Goal: Information Seeking & Learning: Learn about a topic

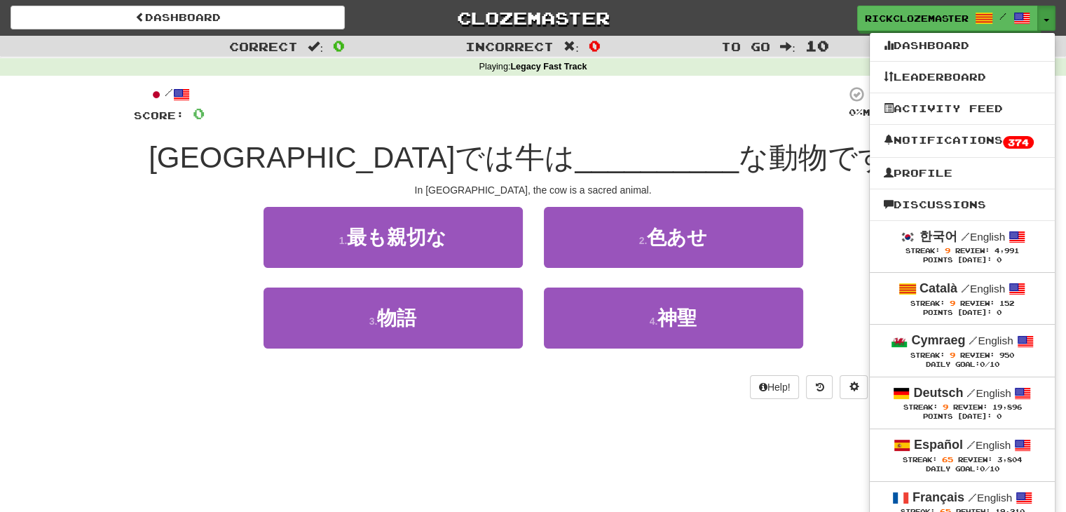
click at [715, 84] on div "/ Score: 0 0 % Mastered インドでは牛は __________ な動物です。 In India, the cow is a sacred…" at bounding box center [533, 247] width 799 height 343
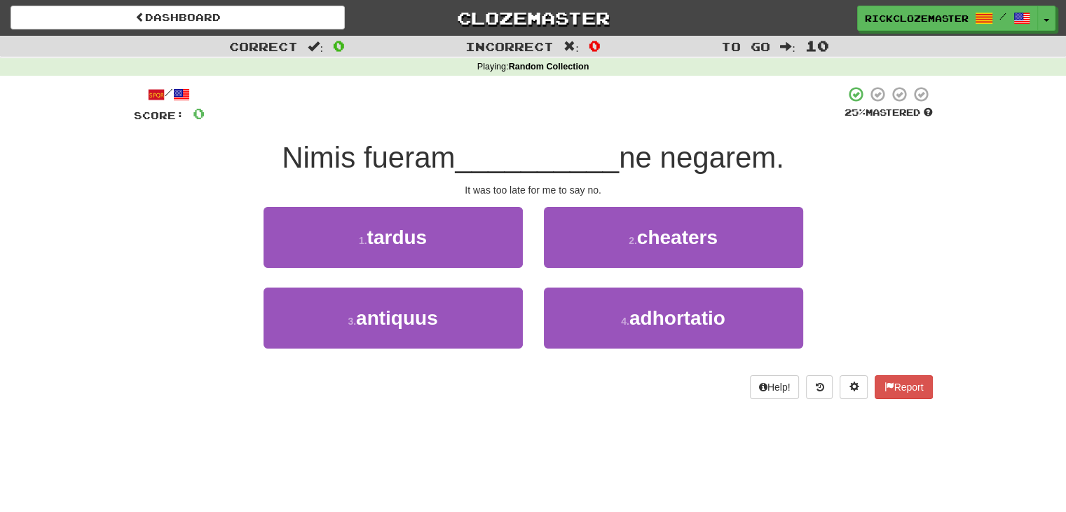
click at [540, 152] on span "__________" at bounding box center [537, 157] width 164 height 33
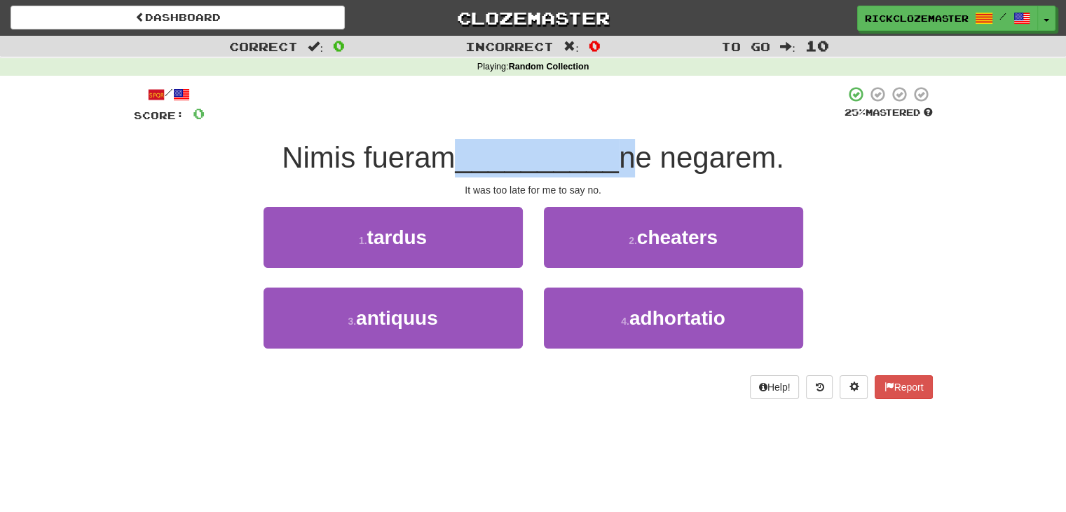
click at [540, 152] on span "__________" at bounding box center [537, 157] width 164 height 33
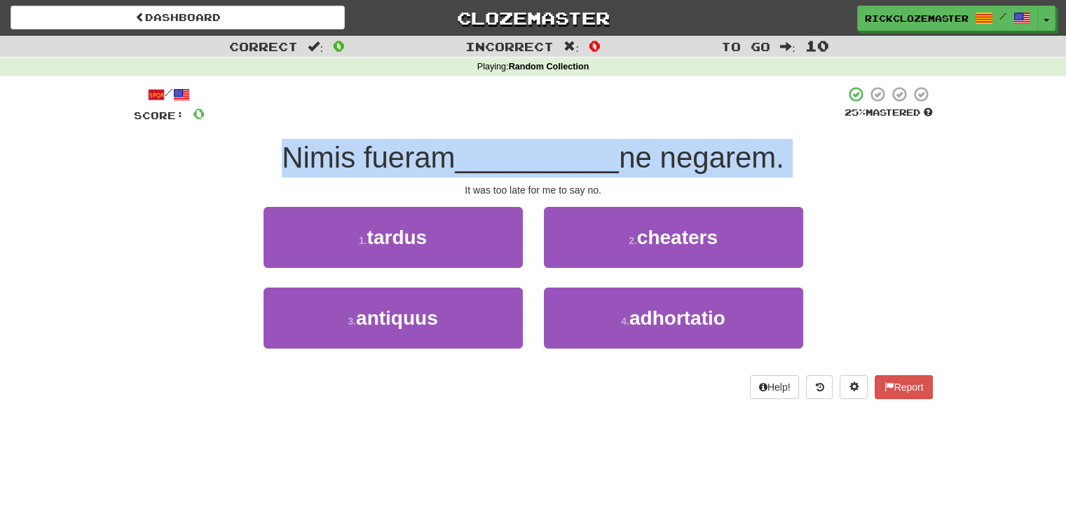
click at [540, 152] on span "__________" at bounding box center [537, 157] width 164 height 33
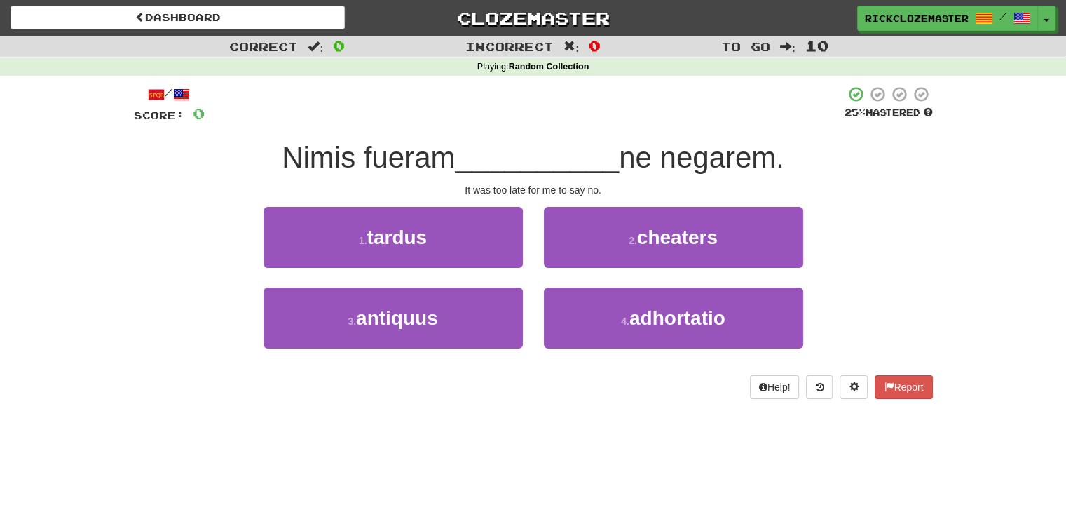
click at [715, 96] on div at bounding box center [525, 105] width 640 height 39
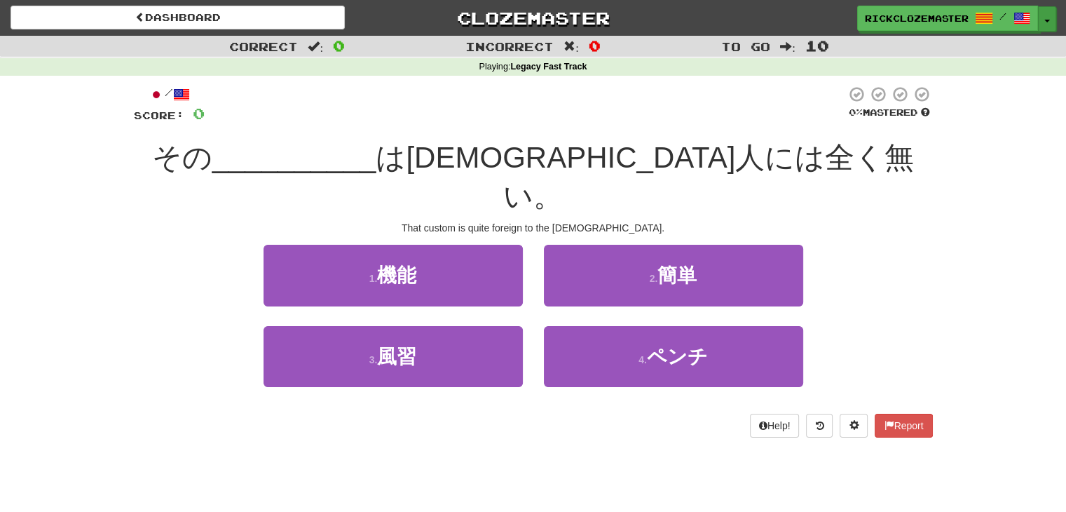
click at [1042, 15] on button "Toggle Dropdown" at bounding box center [1047, 18] width 18 height 25
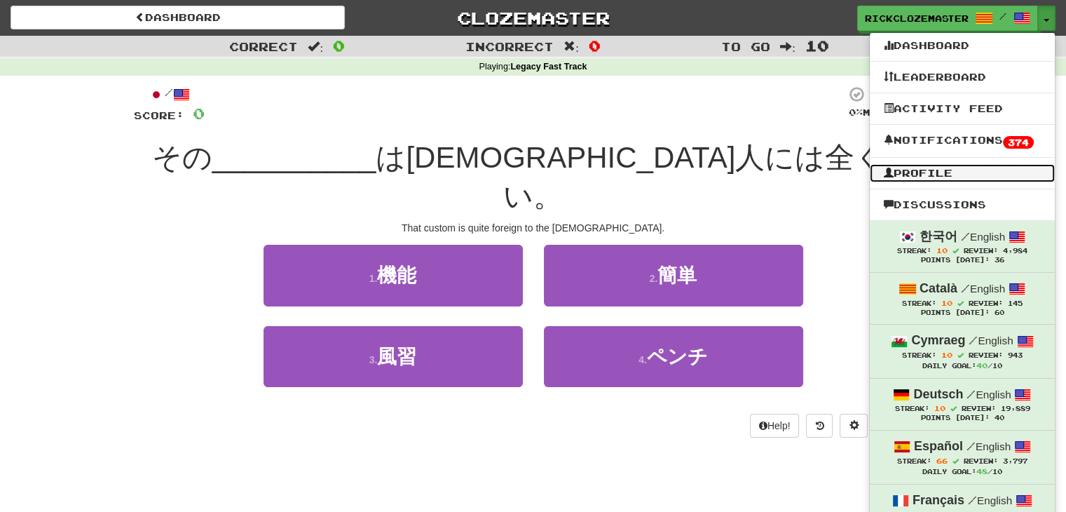
click at [933, 170] on link "Profile" at bounding box center [962, 173] width 185 height 18
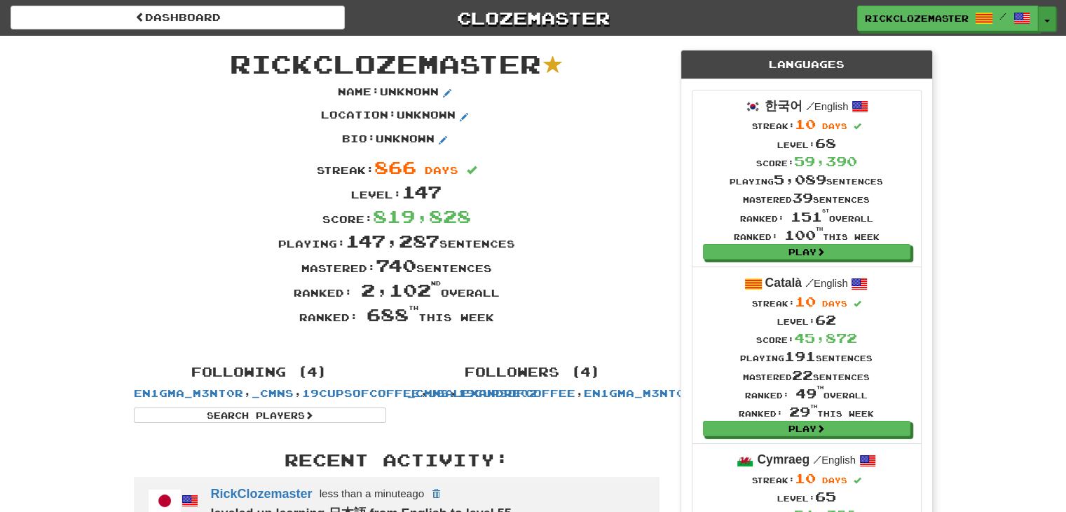
click at [1042, 18] on button "Toggle Dropdown" at bounding box center [1047, 18] width 18 height 25
